Goal: Task Accomplishment & Management: Manage account settings

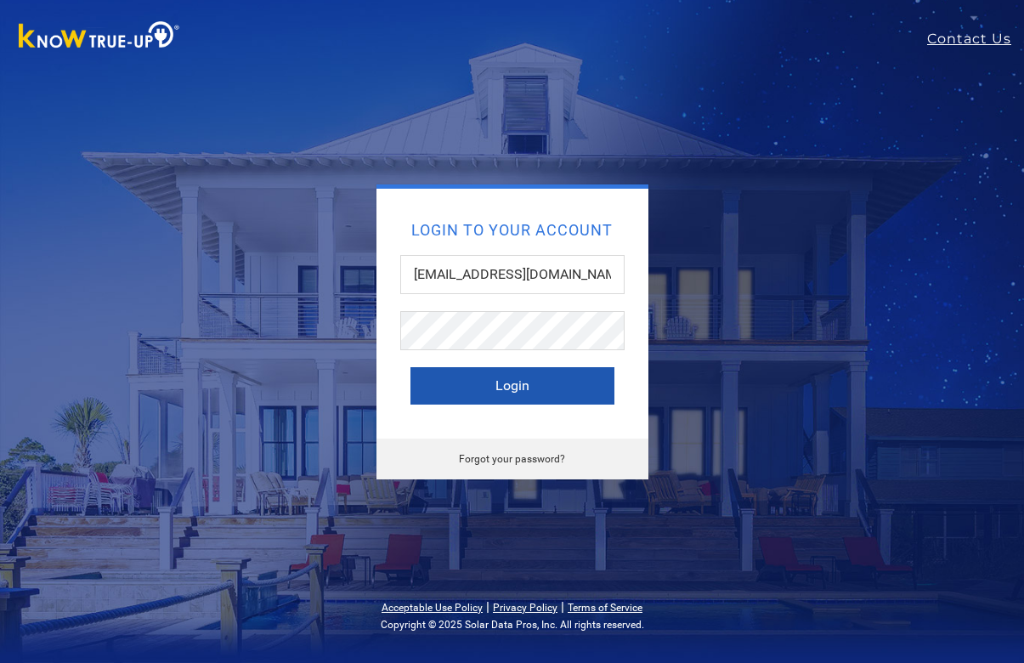
click at [516, 380] on button "Login" at bounding box center [513, 385] width 204 height 37
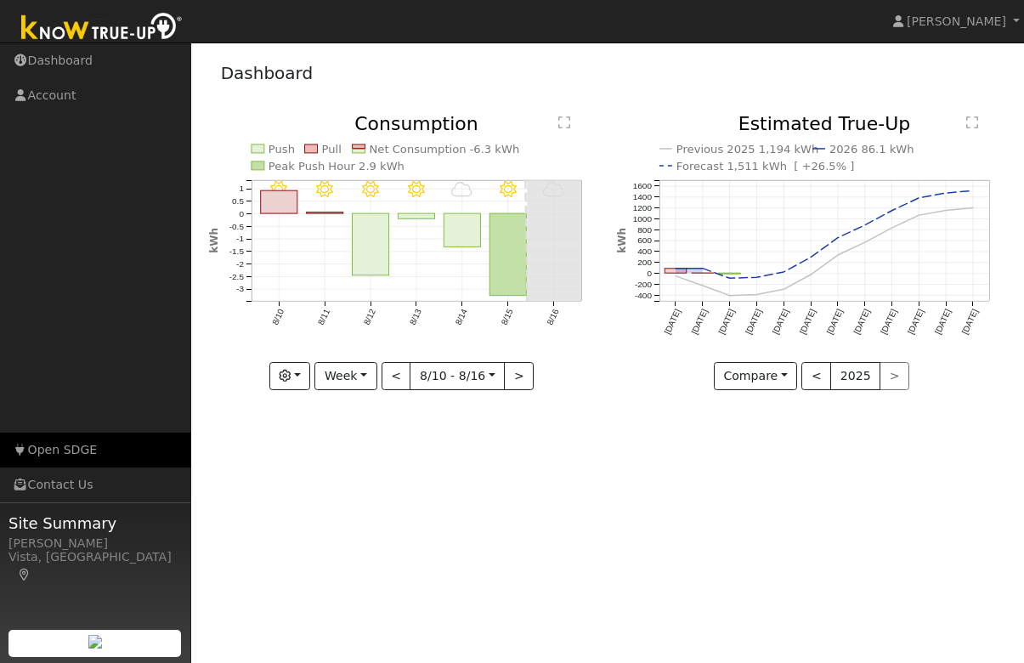
click at [94, 446] on link "Open SDGE" at bounding box center [95, 450] width 191 height 35
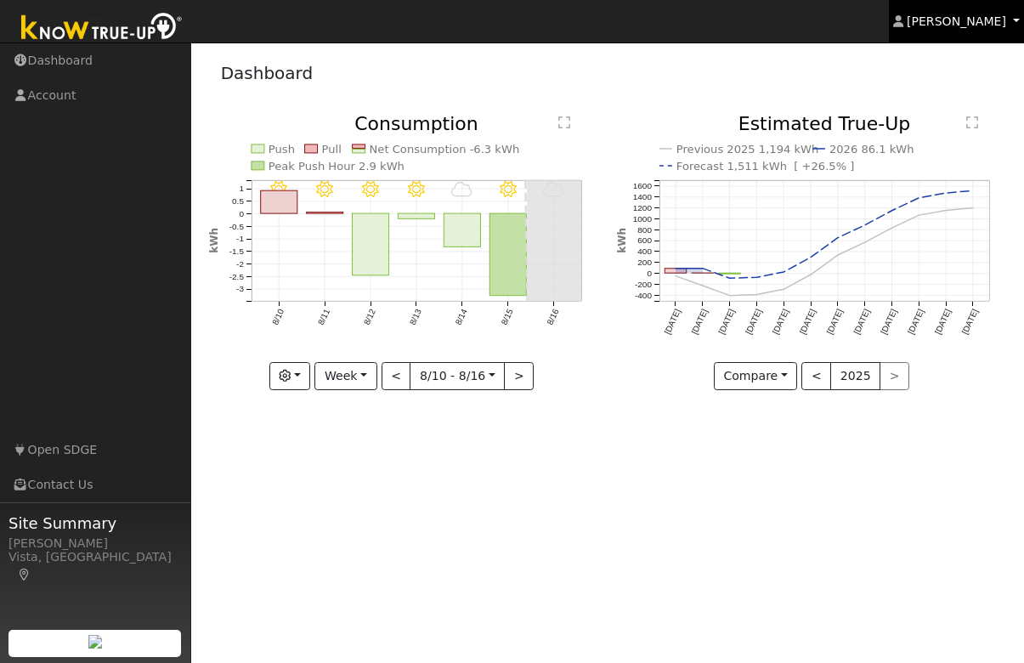
click at [975, 31] on link "[PERSON_NAME]" at bounding box center [957, 21] width 136 height 43
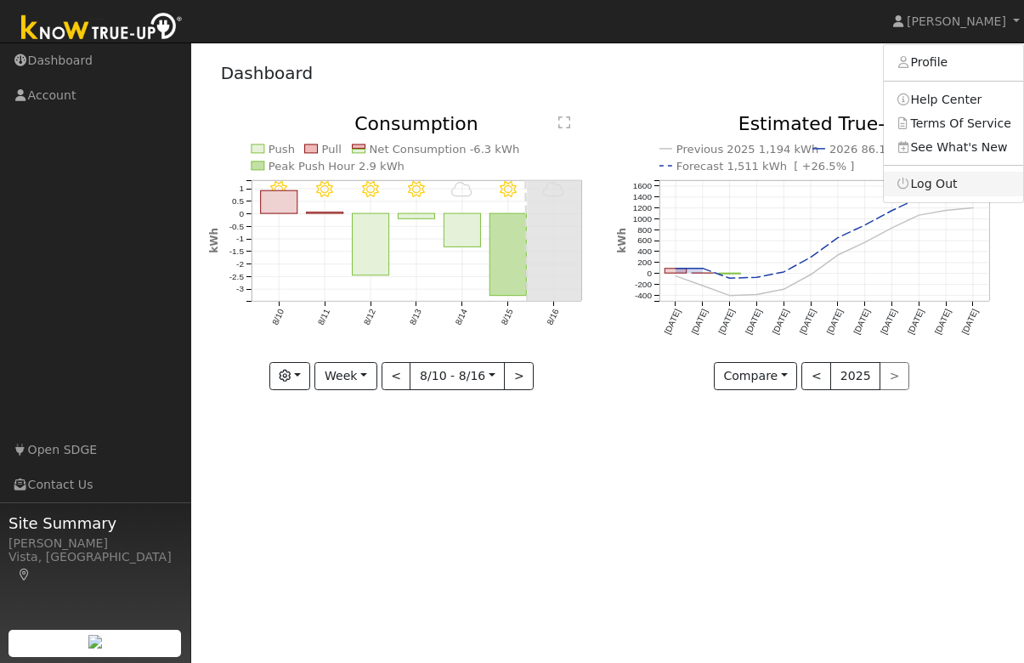
click at [948, 183] on link "Log Out" at bounding box center [953, 184] width 139 height 24
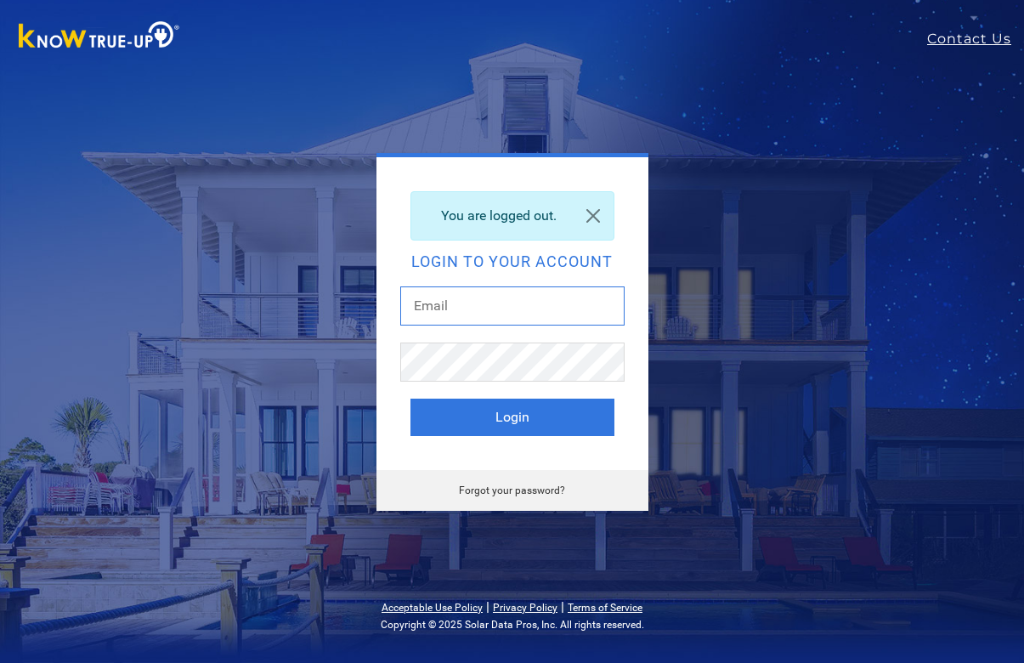
type input "[EMAIL_ADDRESS][DOMAIN_NAME]"
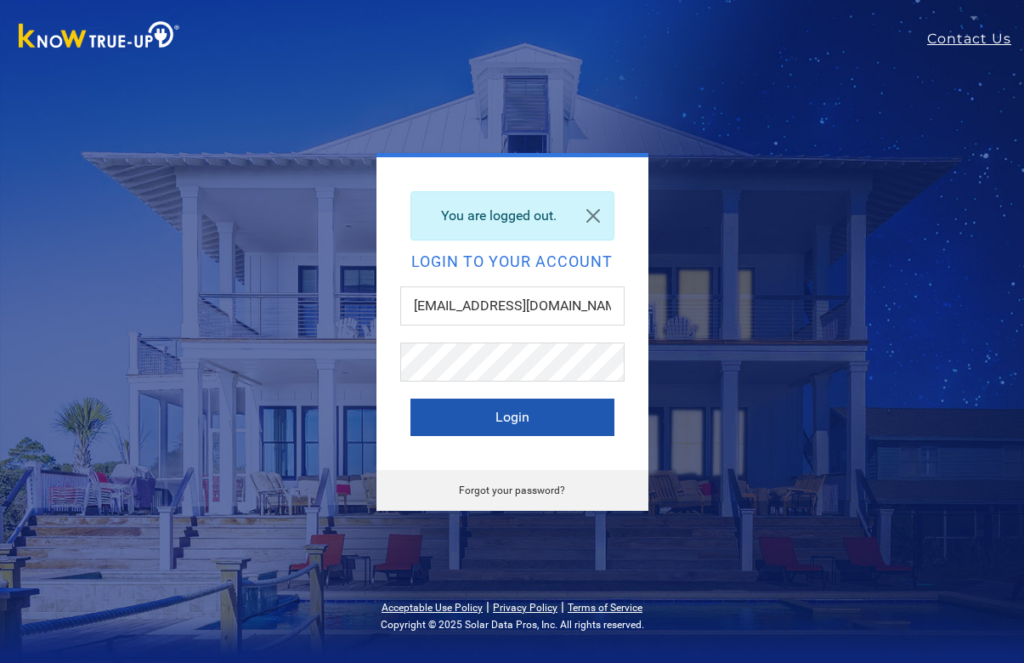
click at [541, 411] on button "Login" at bounding box center [513, 417] width 204 height 37
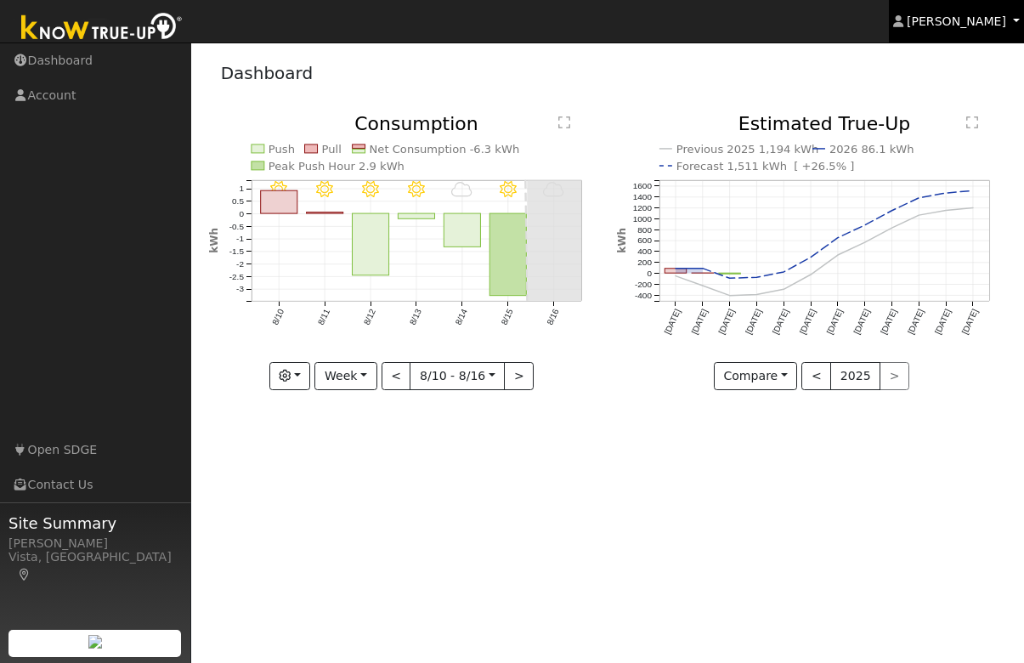
click at [988, 23] on span "Cathrin Eckle" at bounding box center [956, 21] width 99 height 14
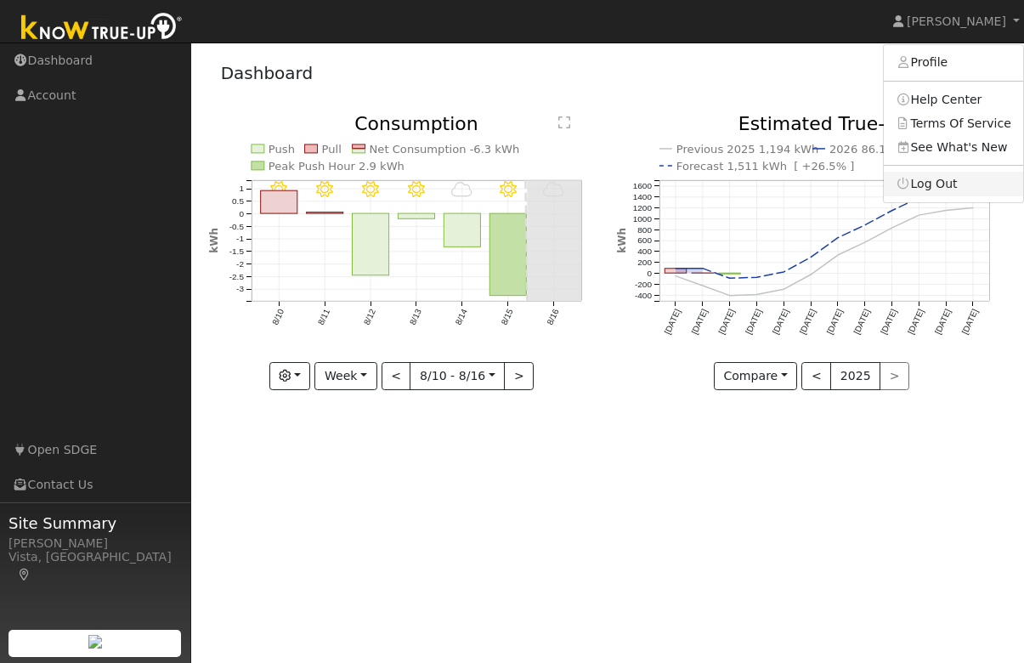
click at [951, 185] on link "Log Out" at bounding box center [953, 184] width 139 height 24
